Goal: Task Accomplishment & Management: Complete application form

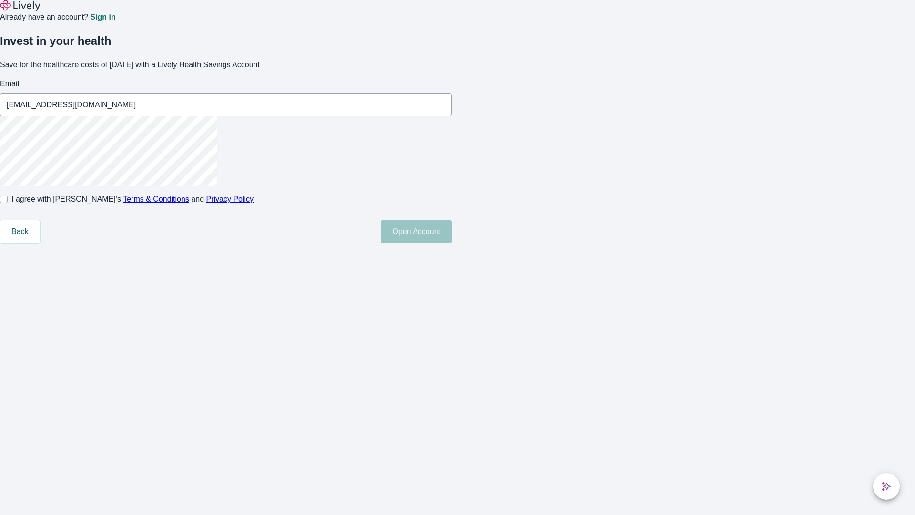
click at [8, 203] on input "I agree with Lively’s Terms & Conditions and Privacy Policy" at bounding box center [4, 199] width 8 height 8
checkbox input "true"
click at [452, 243] on button "Open Account" at bounding box center [416, 231] width 71 height 23
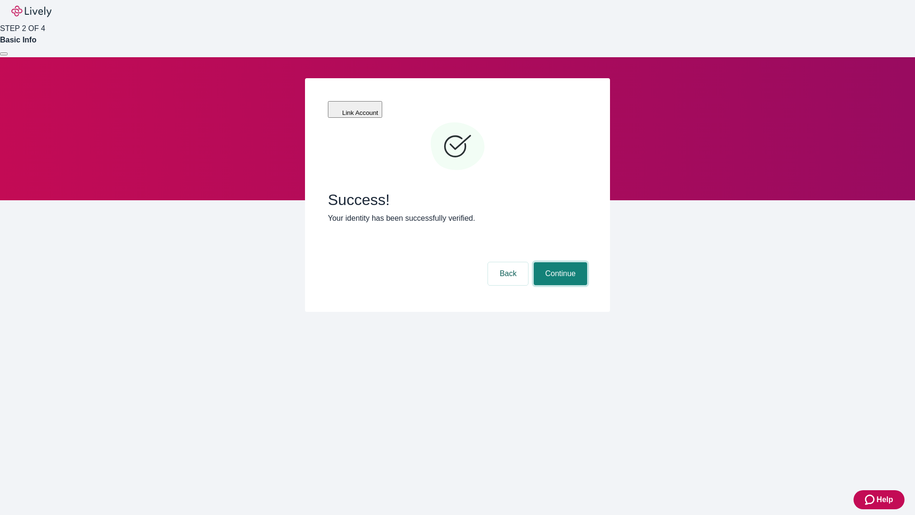
click at [559, 262] on button "Continue" at bounding box center [560, 273] width 53 height 23
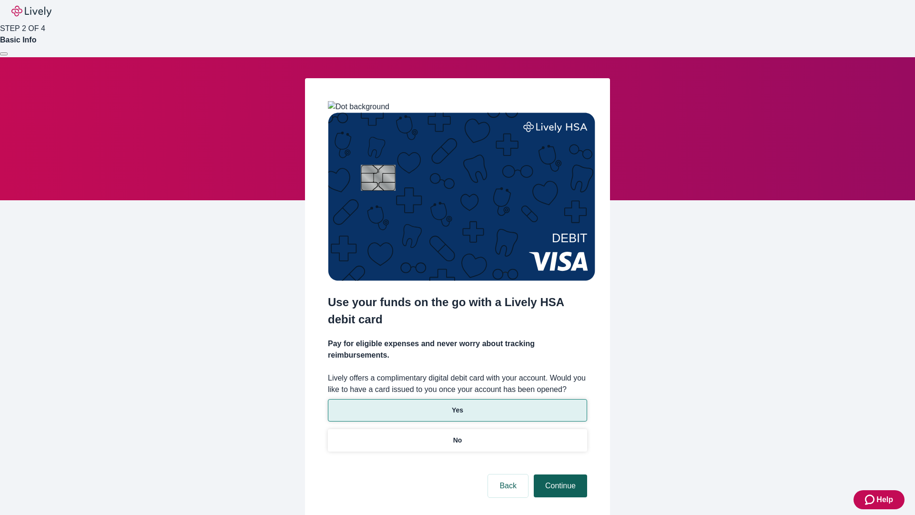
click at [457, 405] on p "Yes" at bounding box center [457, 410] width 11 height 10
click at [559, 474] on button "Continue" at bounding box center [560, 485] width 53 height 23
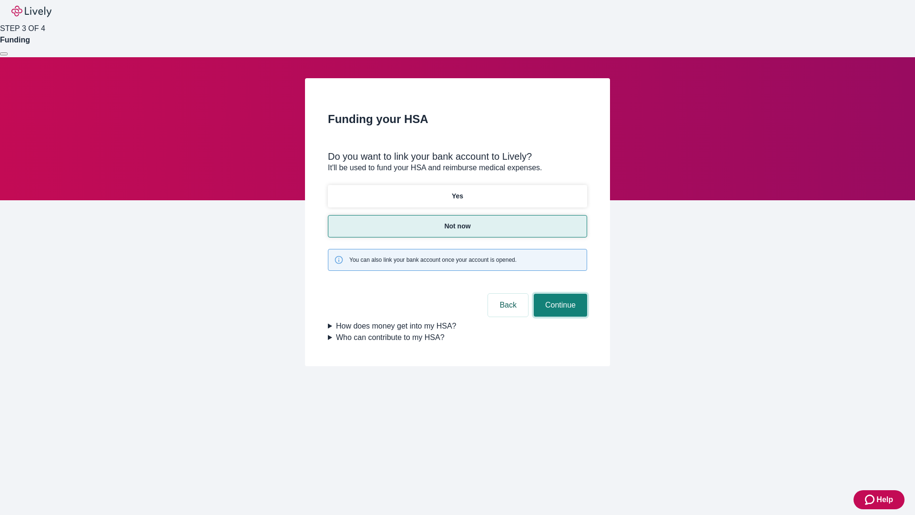
click at [559, 293] on button "Continue" at bounding box center [560, 304] width 53 height 23
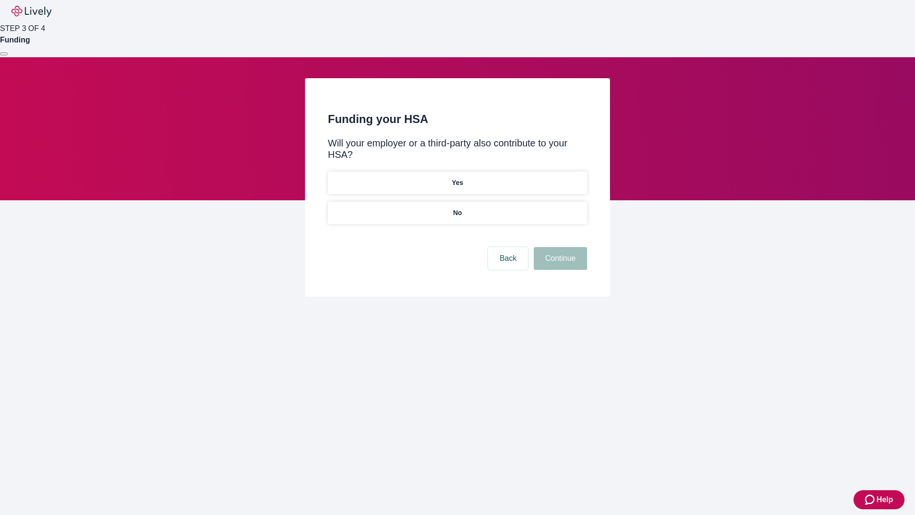
click at [457, 208] on p "No" at bounding box center [457, 213] width 9 height 10
click at [559, 247] on button "Continue" at bounding box center [560, 258] width 53 height 23
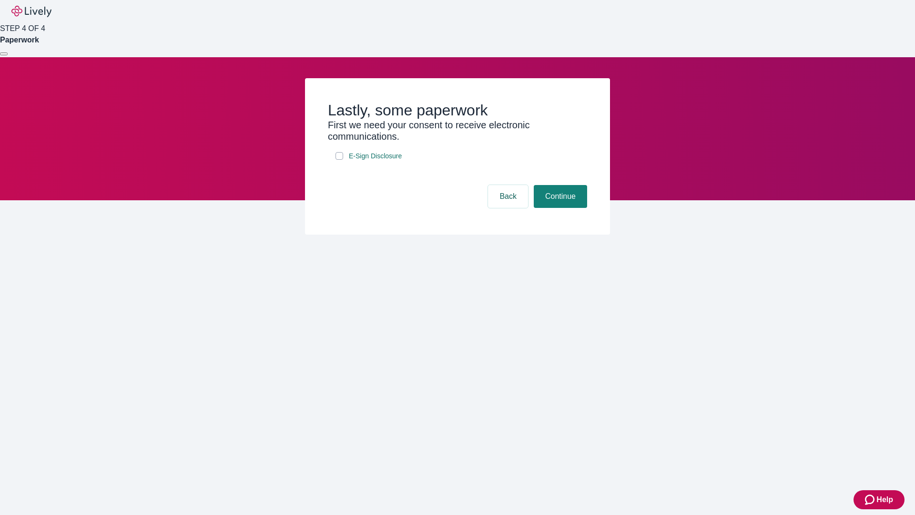
click at [339, 160] on input "E-Sign Disclosure" at bounding box center [339, 156] width 8 height 8
checkbox input "true"
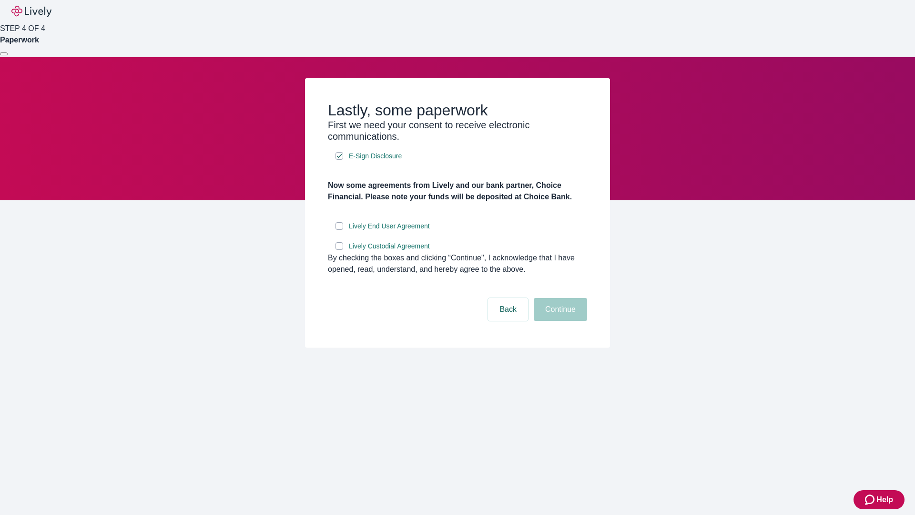
click at [339, 230] on input "Lively End User Agreement" at bounding box center [339, 226] width 8 height 8
checkbox input "true"
click at [339, 250] on input "Lively Custodial Agreement" at bounding box center [339, 246] width 8 height 8
checkbox input "true"
click at [559, 321] on button "Continue" at bounding box center [560, 309] width 53 height 23
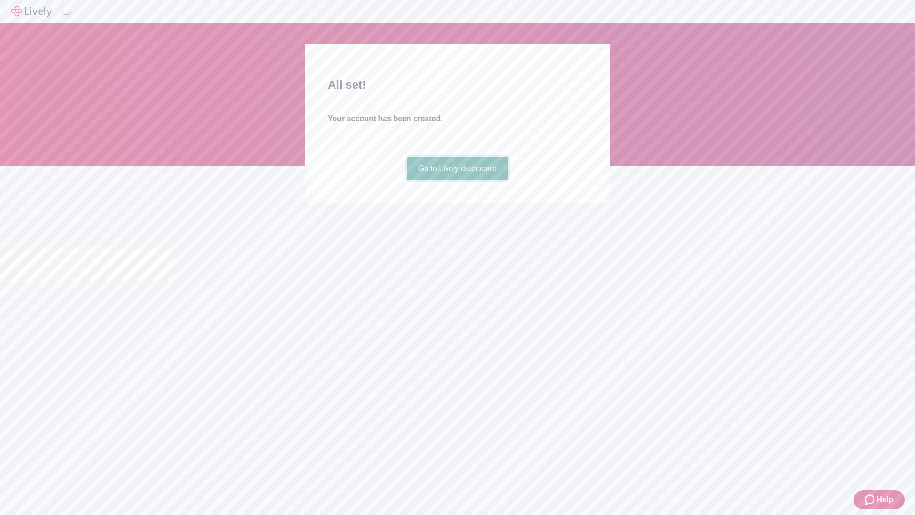
click at [457, 180] on link "Go to Lively dashboard" at bounding box center [457, 168] width 101 height 23
